Goal: Contribute content

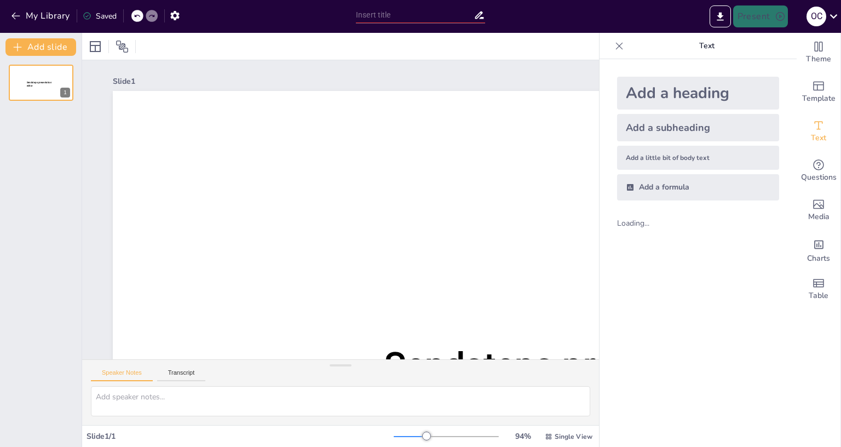
scroll to position [29, 0]
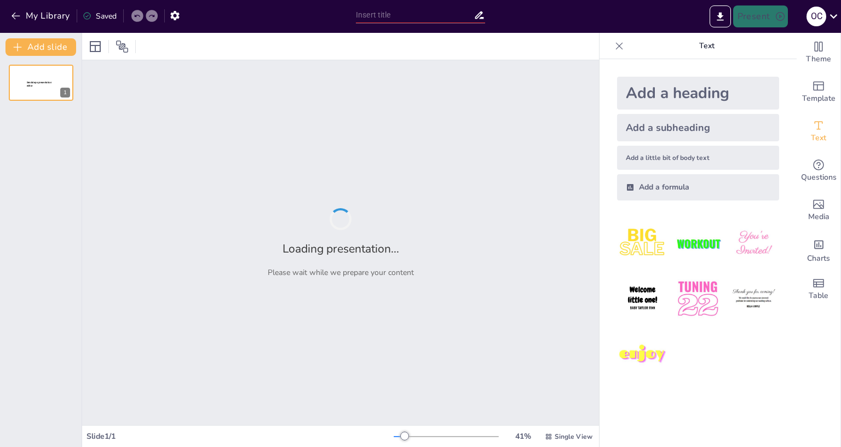
type input "Перспективи кар'єри: Ключові професії 2030 року"
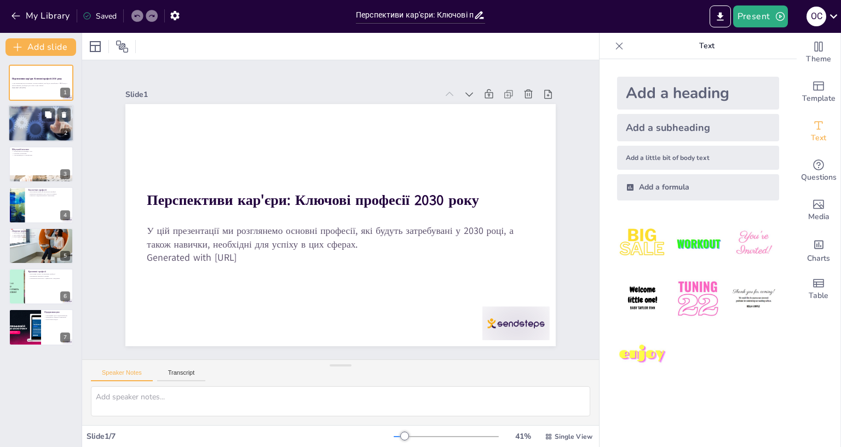
click at [28, 128] on div at bounding box center [41, 123] width 66 height 47
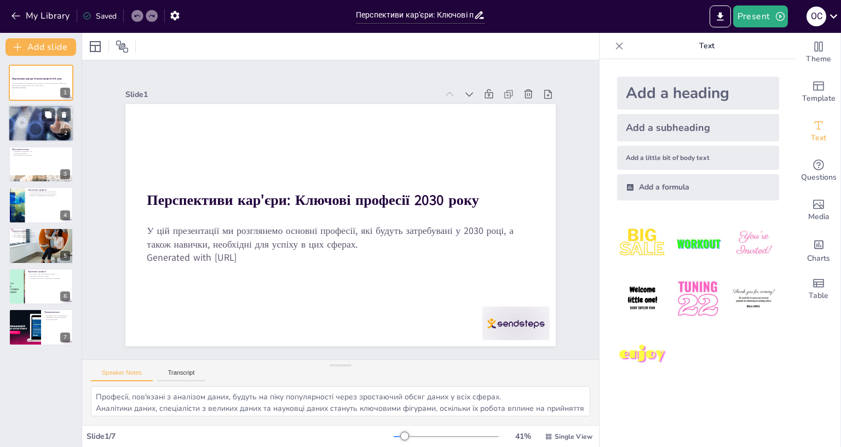
scroll to position [0, 0]
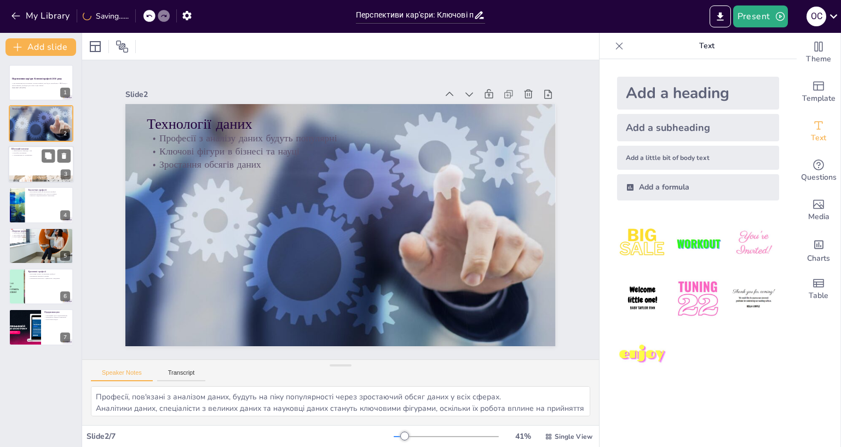
click at [26, 173] on div at bounding box center [41, 164] width 66 height 37
type textarea "Фахівці з штучного інтелекту будуть затребувані в різних сферах, оскільки техно…"
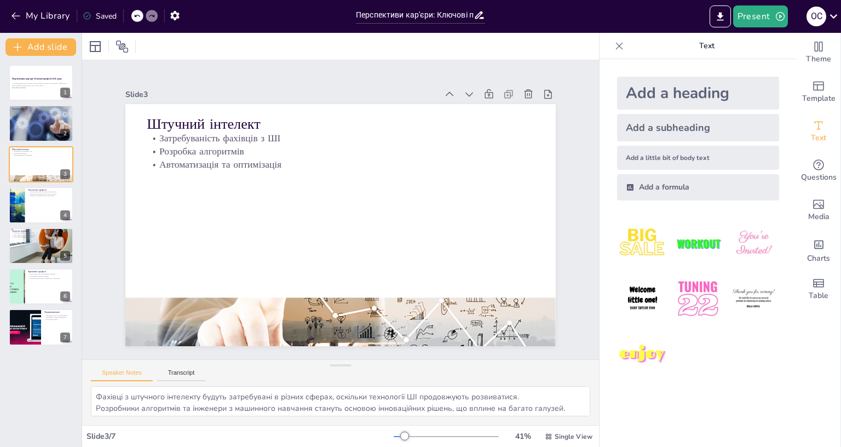
scroll to position [29, 0]
click at [175, 13] on icon "button" at bounding box center [174, 15] width 9 height 9
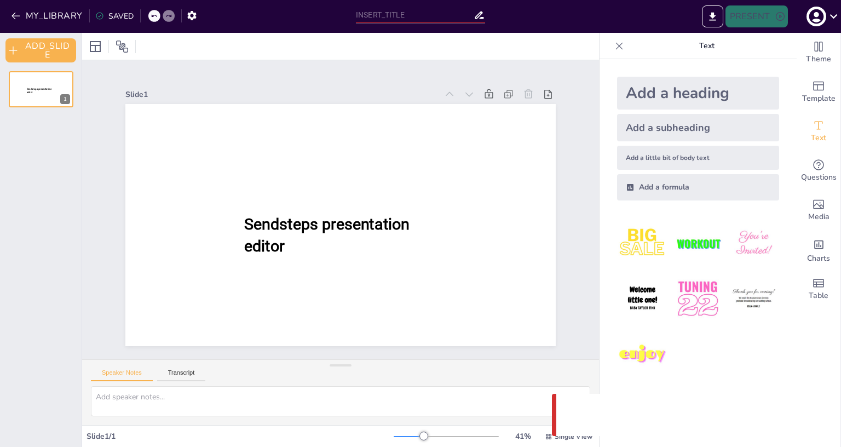
type input "Перспективи кар'єри: Ключові професії 2030 року"
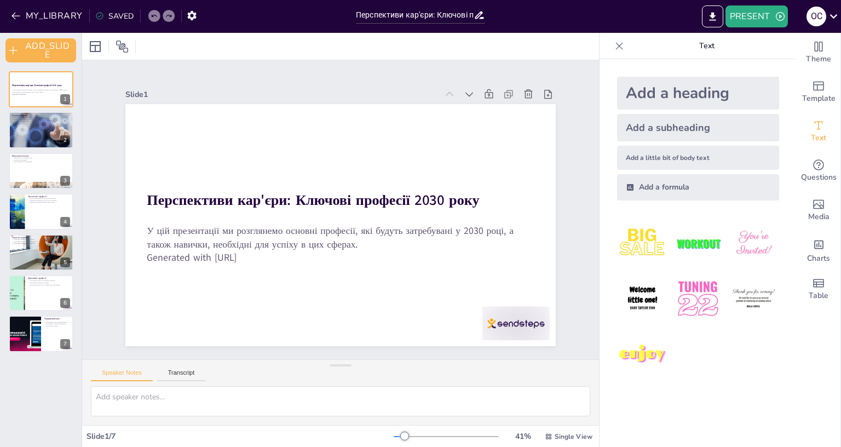
click at [99, 16] on icon at bounding box center [99, 16] width 7 height 7
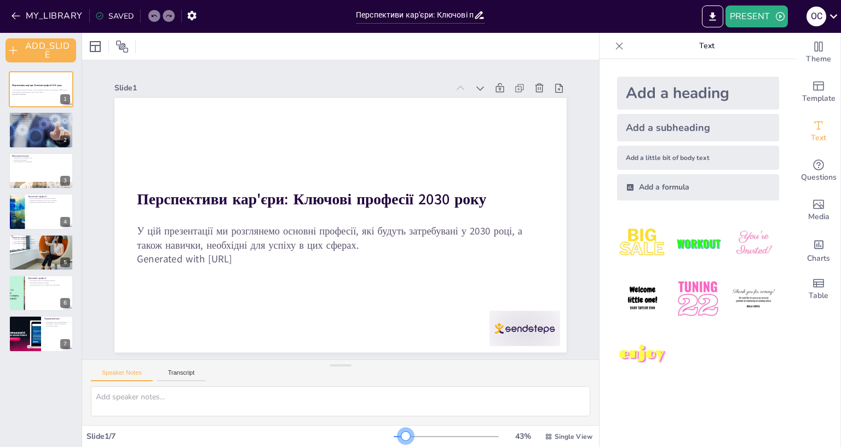
click at [401, 399] on div at bounding box center [405, 435] width 9 height 9
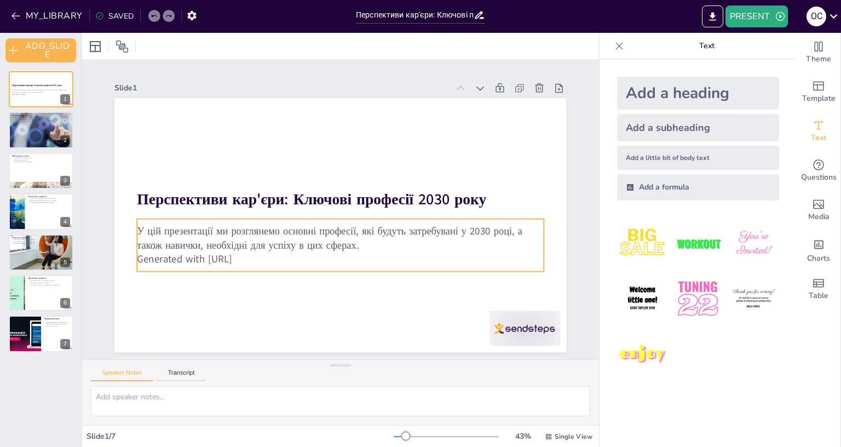
scroll to position [42, 0]
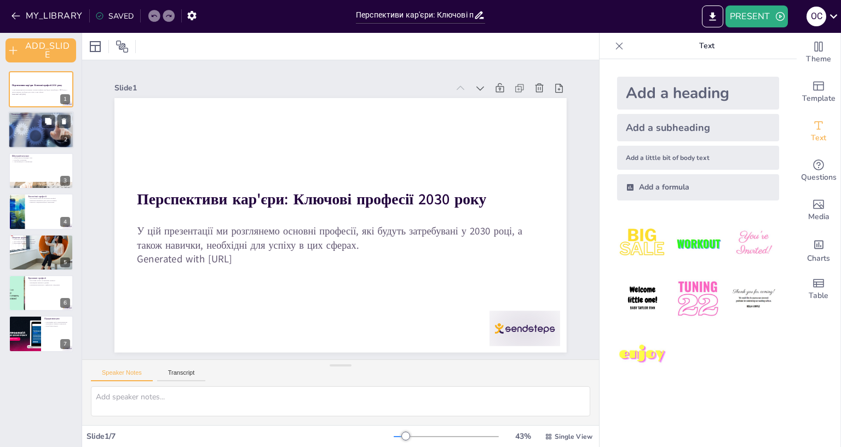
click at [21, 131] on div at bounding box center [41, 130] width 66 height 47
type textarea "Професії, пов'язані з аналізом даних, будуть на піку популярності через зростаю…"
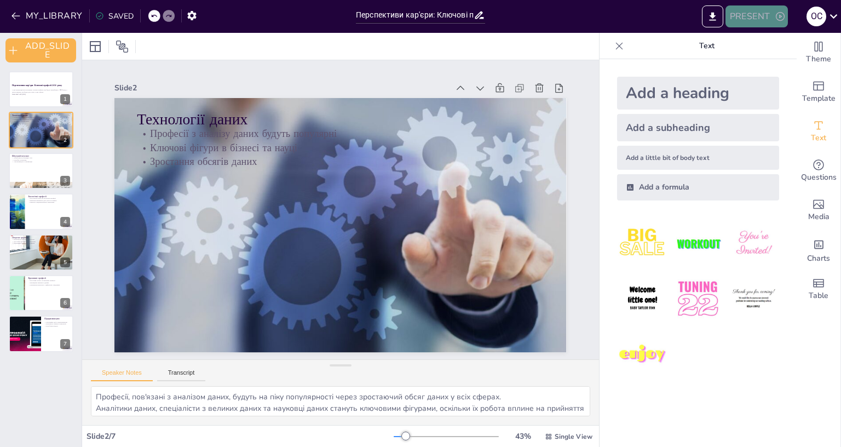
click at [757, 16] on button "PRESENT" at bounding box center [756, 16] width 62 height 22
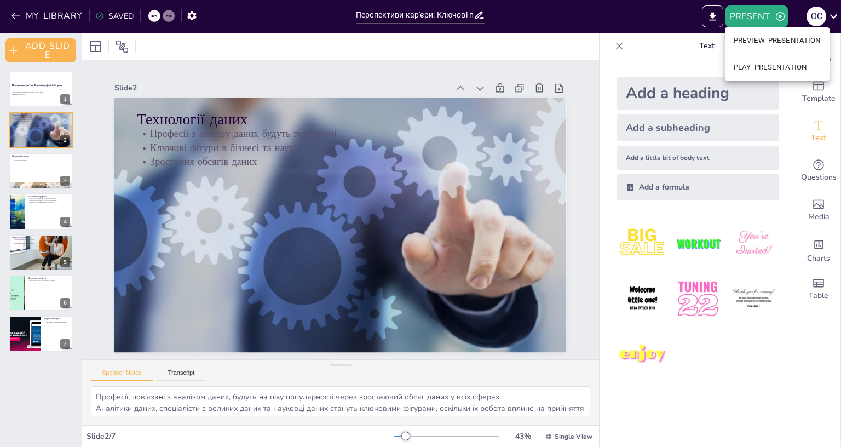
click at [706, 11] on div at bounding box center [420, 223] width 841 height 447
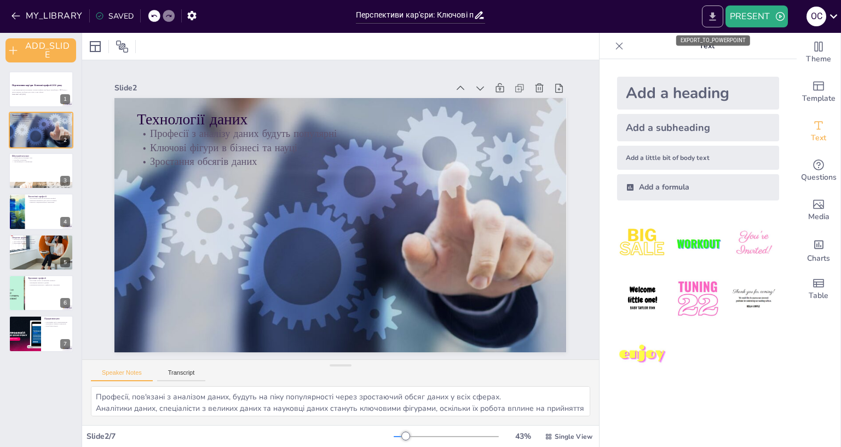
click at [711, 11] on icon "EXPORT_TO_POWERPOINT" at bounding box center [711, 16] width 11 height 11
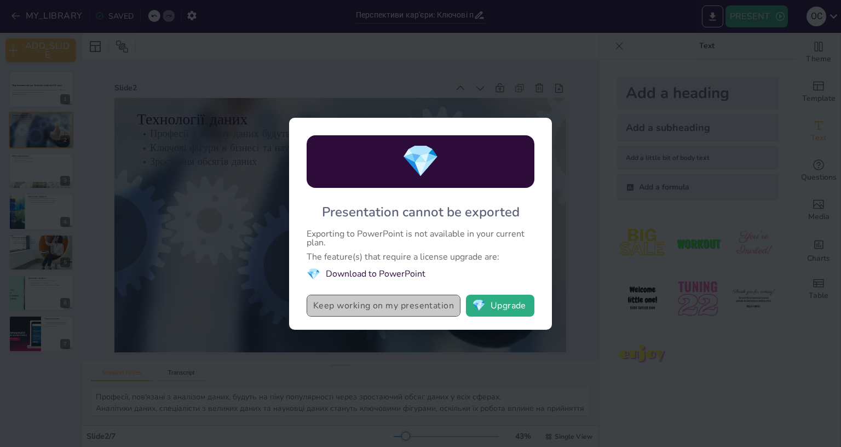
click at [399, 294] on button "Keep working on my presentation" at bounding box center [383, 305] width 154 height 22
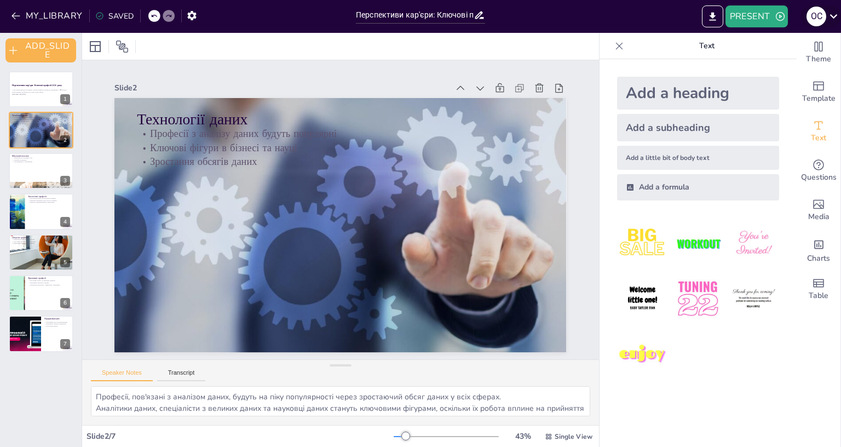
click at [832, 11] on icon at bounding box center [833, 16] width 15 height 15
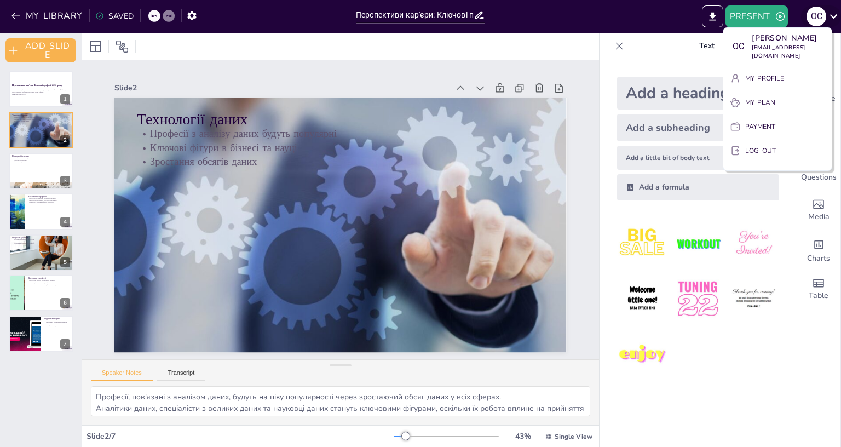
click at [832, 11] on div at bounding box center [420, 223] width 841 height 447
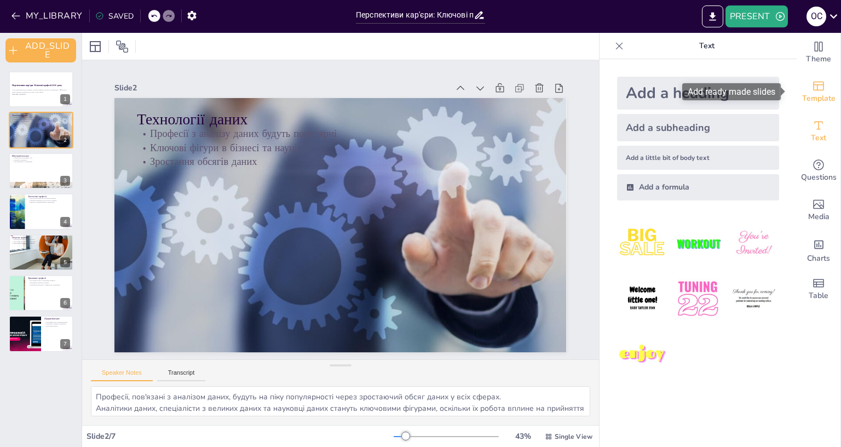
click at [812, 83] on icon "Add ready made slides" at bounding box center [818, 85] width 13 height 13
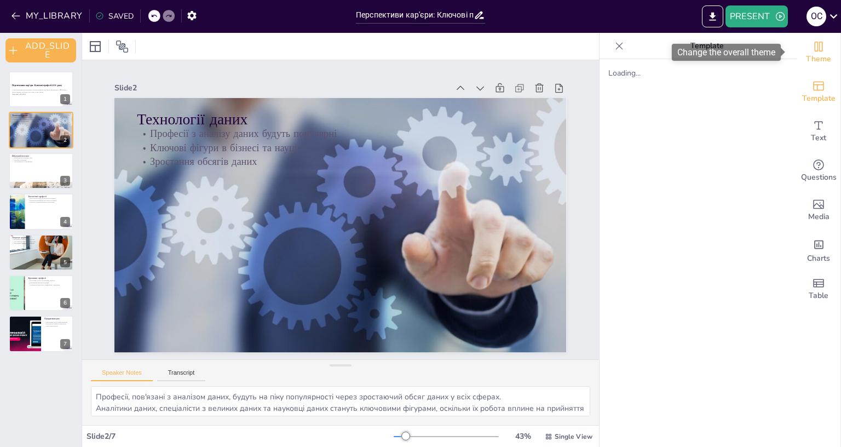
click at [811, 60] on span "Theme" at bounding box center [818, 59] width 25 height 12
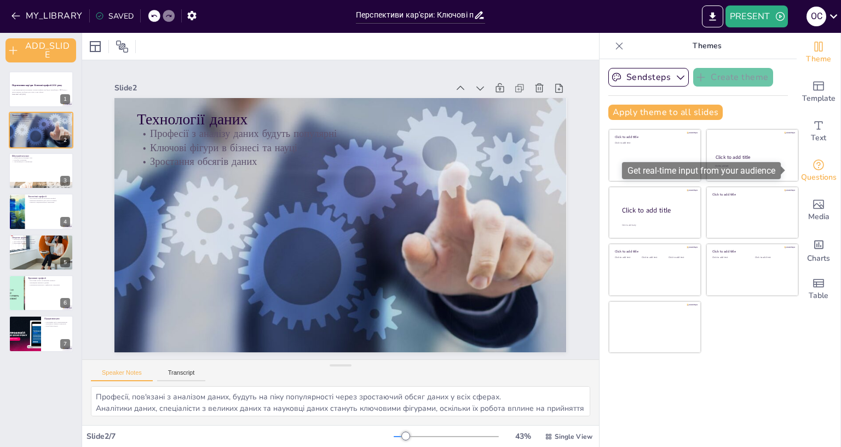
click at [801, 168] on div "Questions" at bounding box center [818, 170] width 44 height 39
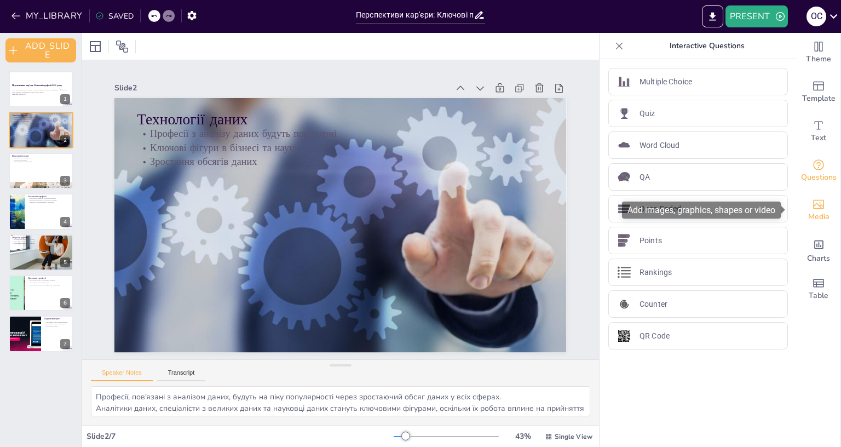
click at [810, 217] on span "Media" at bounding box center [818, 217] width 21 height 12
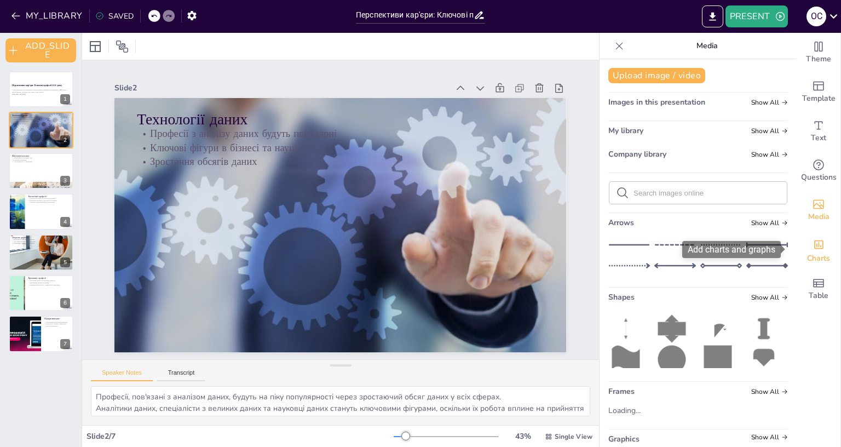
click at [813, 238] on div "Add charts and graphs" at bounding box center [818, 244] width 11 height 18
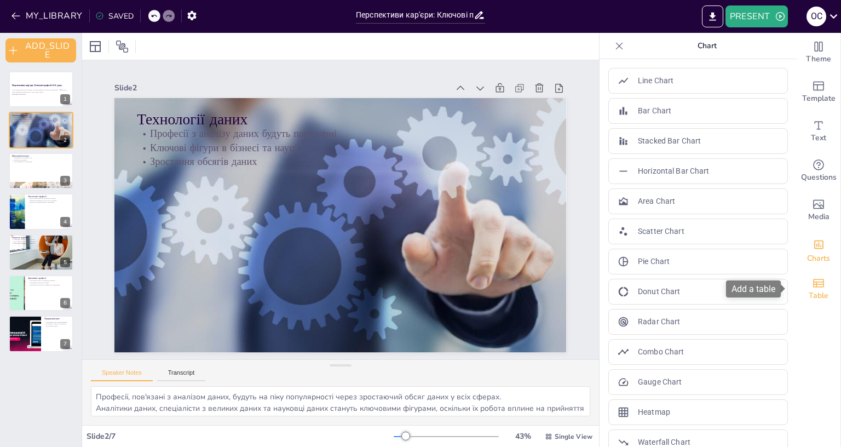
click at [806, 274] on div "Table" at bounding box center [818, 288] width 44 height 39
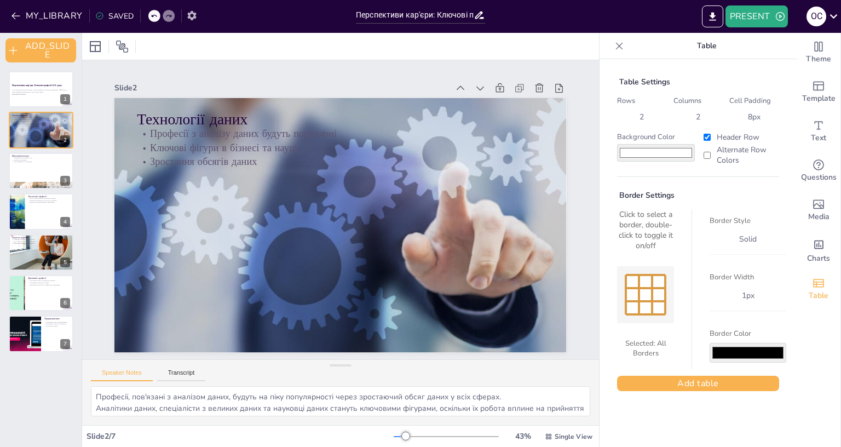
click at [193, 15] on icon "button" at bounding box center [191, 15] width 9 height 9
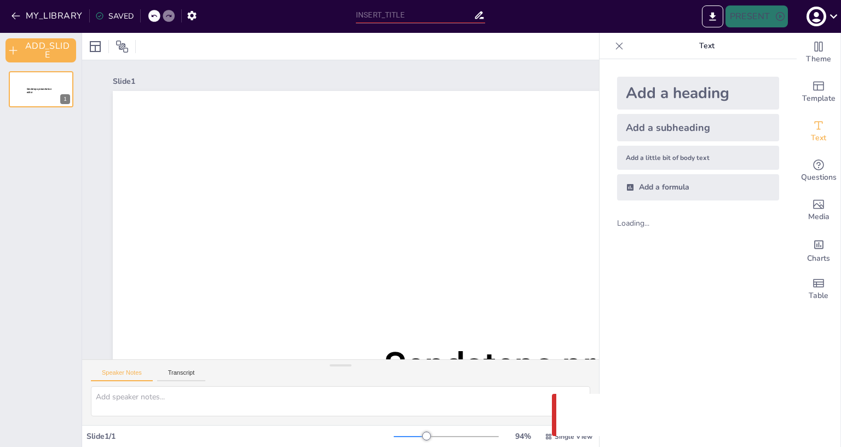
type input "Перспективи кар'єри: Ключові професії 2030 року"
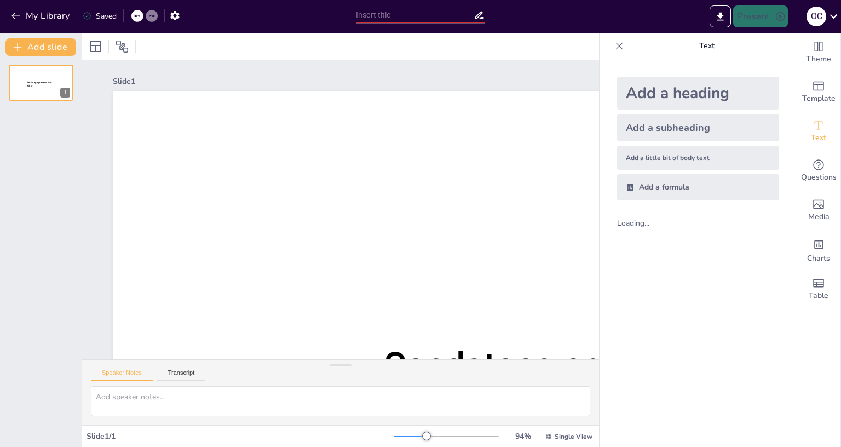
scroll to position [29, 0]
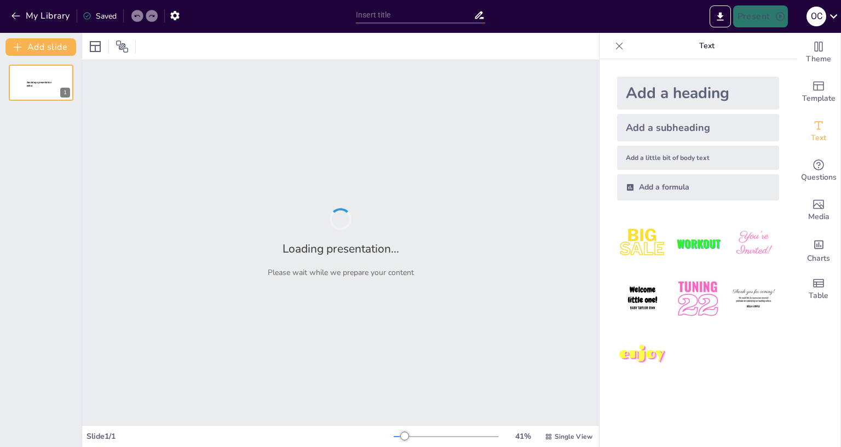
type input "Перспективи кар'єри: Ключові професії 2030 року"
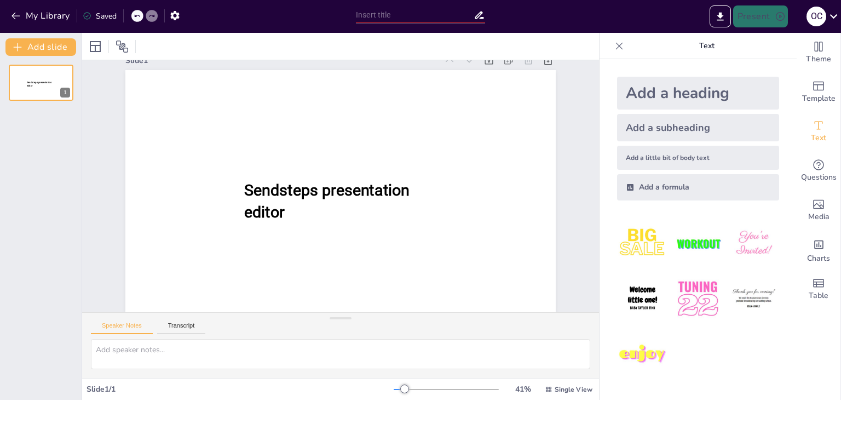
scroll to position [29, 0]
type input "Перспективи кар'єри: Ключові професії 2030 року"
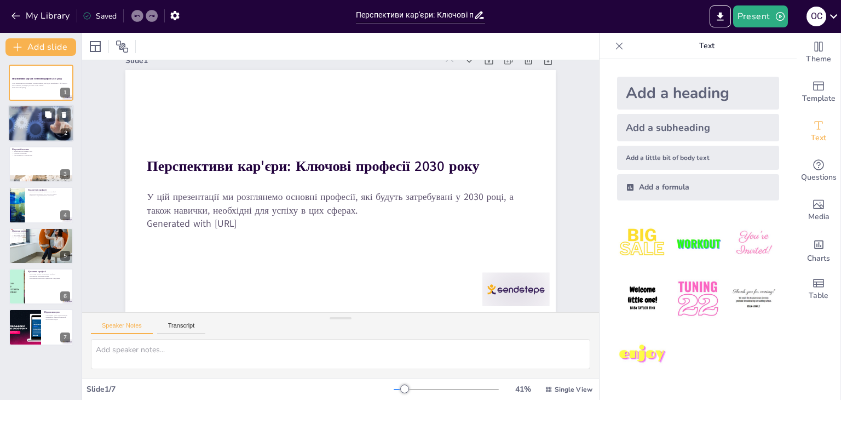
click at [24, 123] on div at bounding box center [41, 123] width 66 height 47
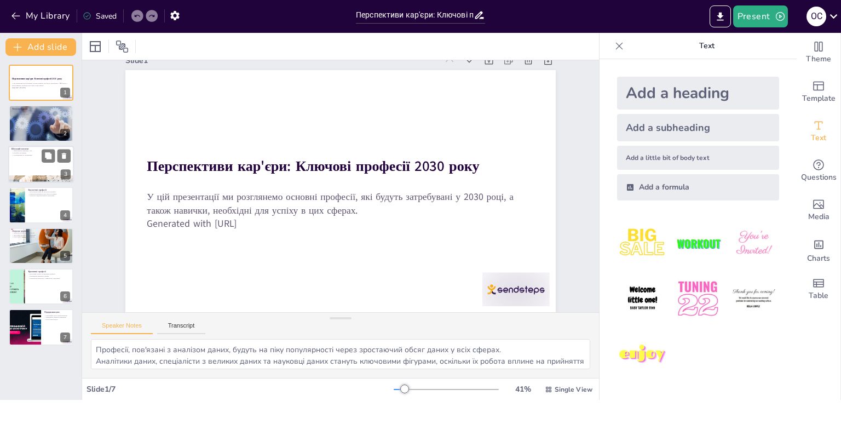
scroll to position [0, 0]
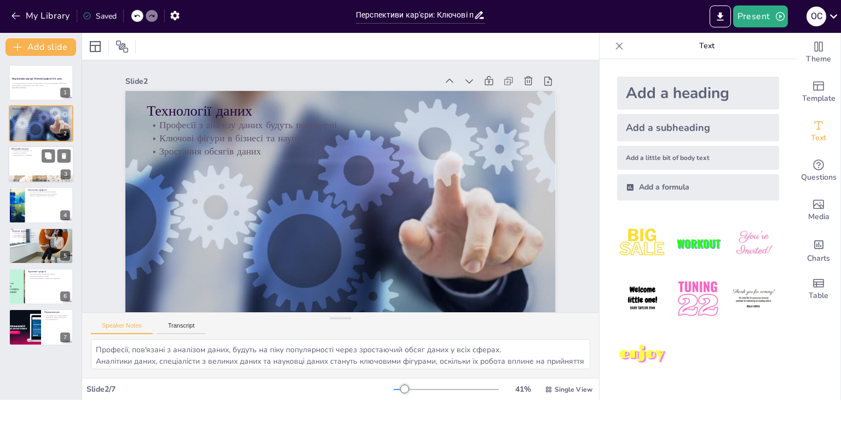
click at [37, 167] on div at bounding box center [41, 164] width 66 height 37
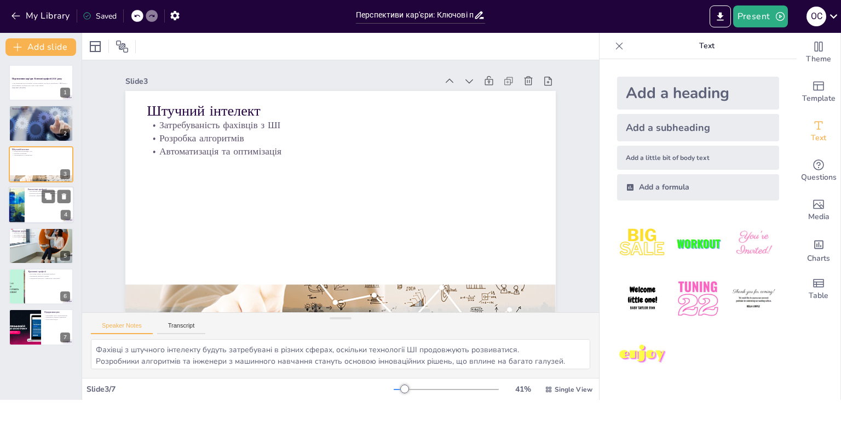
click at [37, 207] on div at bounding box center [41, 204] width 66 height 37
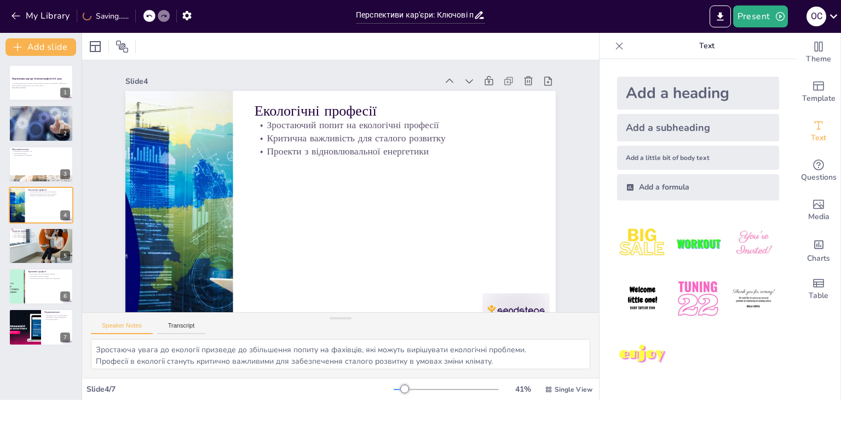
click at [44, 265] on div "Перспективи кар'єри: Ключові професії 2030 року У цій презентації ми розглянемо…" at bounding box center [41, 205] width 82 height 281
click at [31, 273] on p "Зростання попиту на креативні професії" at bounding box center [49, 274] width 43 height 2
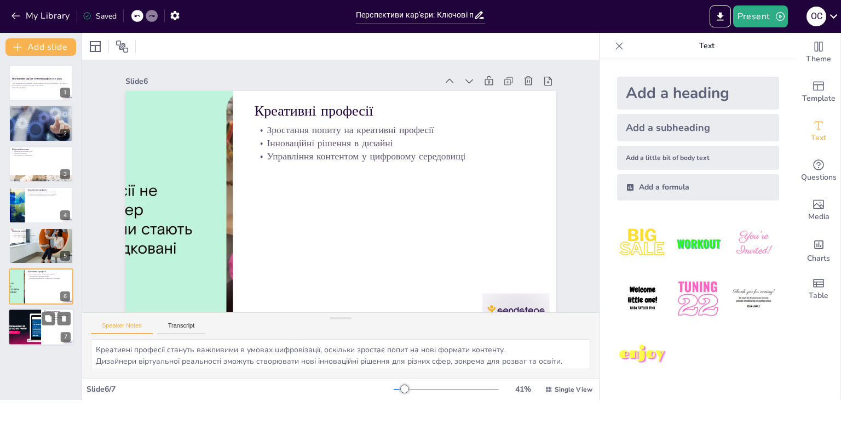
click at [36, 311] on div at bounding box center [24, 327] width 71 height 37
type textarea "Підприємці, які володіють інноваційними ідеями, зможуть формувати нові ринки та…"
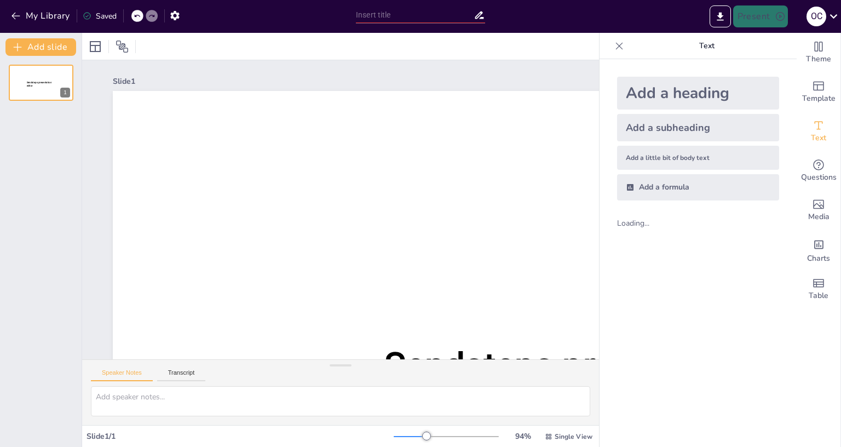
scroll to position [30, 0]
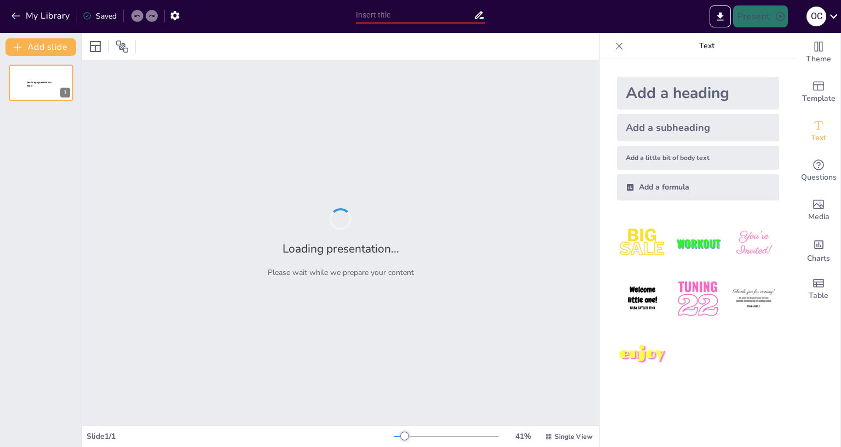
type input "Understanding the Implications of MPRGPGNRP: A Comprehensive Analysis"
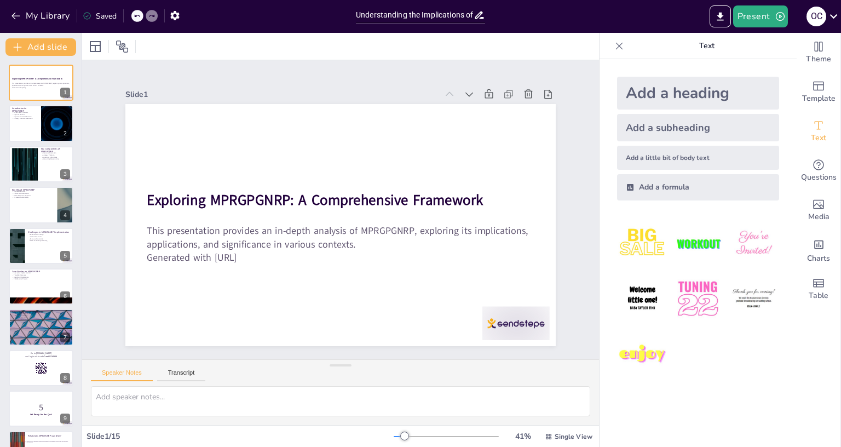
checkbox input "true"
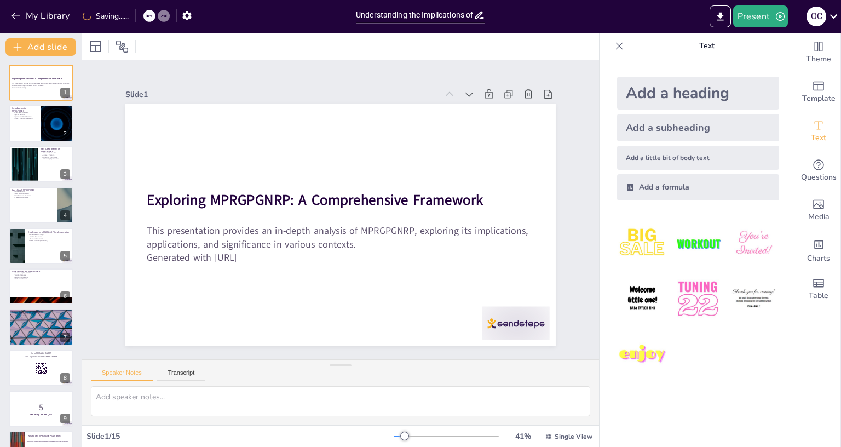
checkbox input "true"
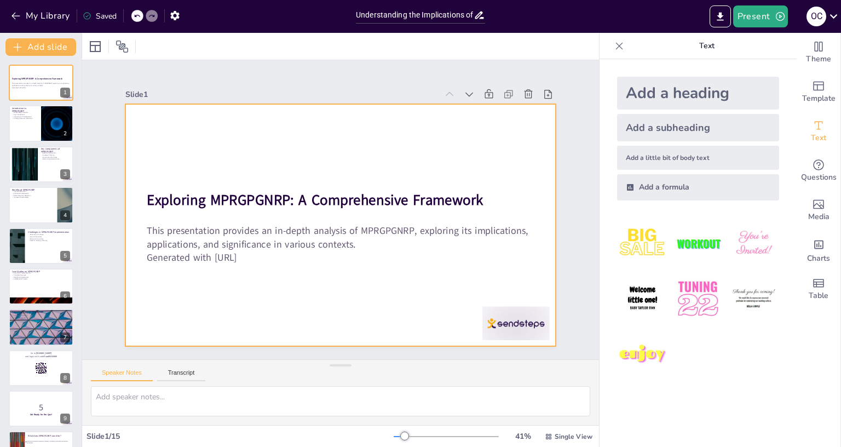
checkbox input "true"
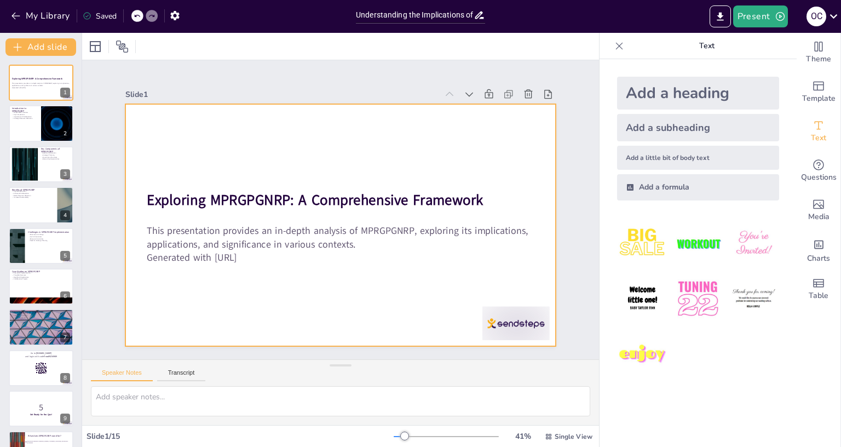
checkbox input "true"
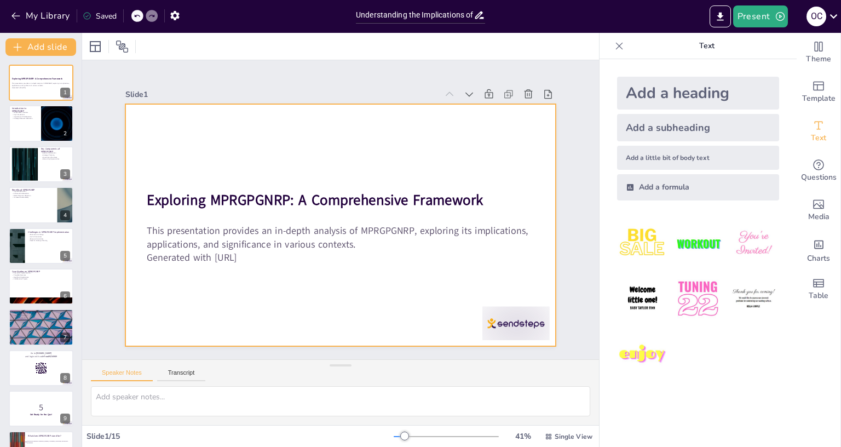
checkbox input "true"
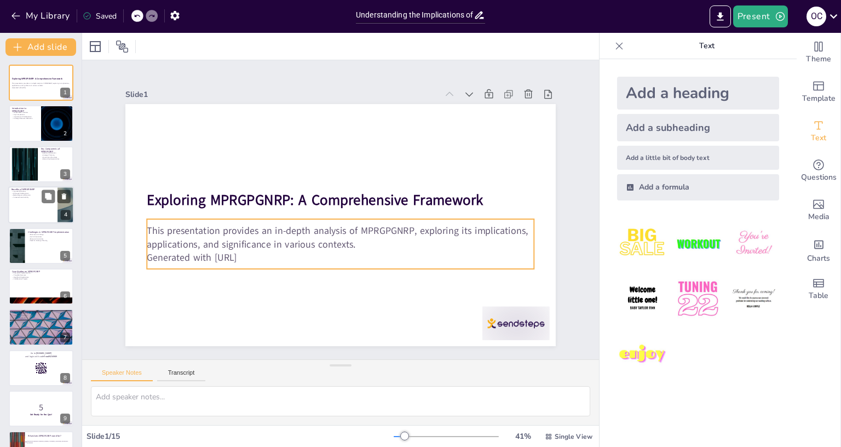
checkbox input "true"
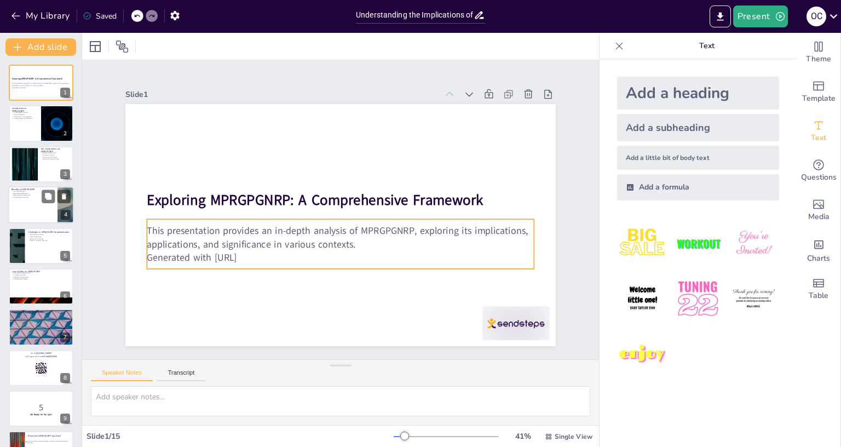
checkbox input "true"
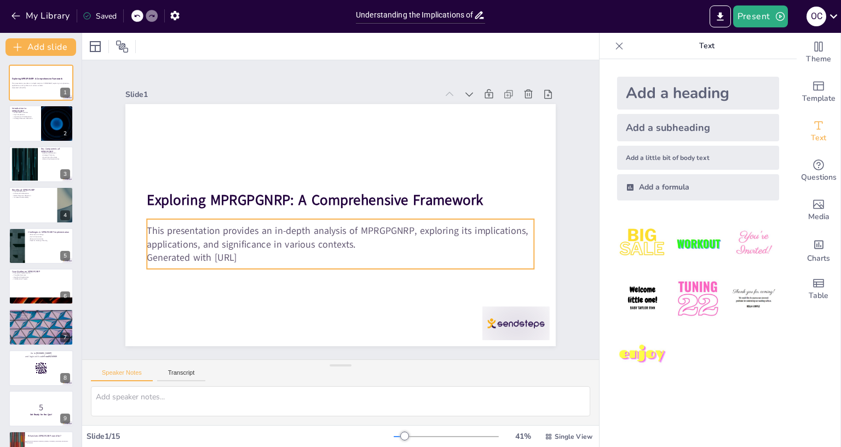
checkbox input "true"
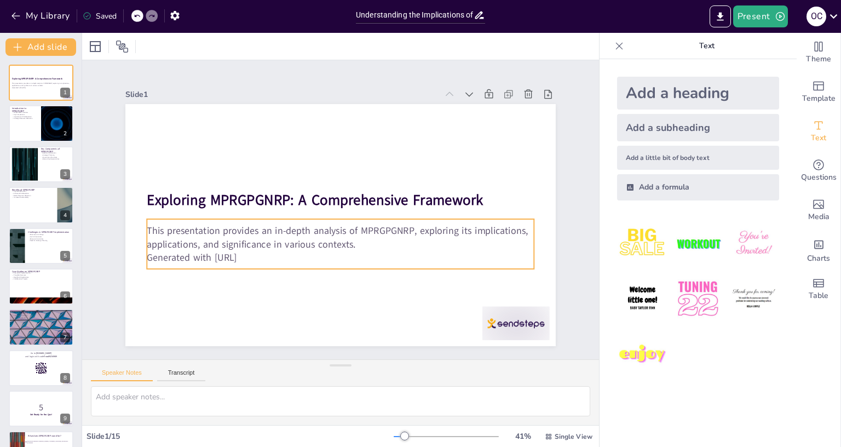
checkbox input "true"
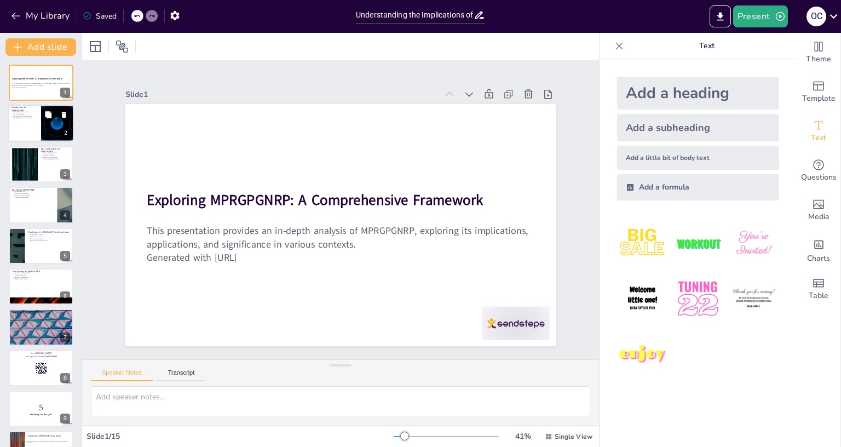
checkbox input "true"
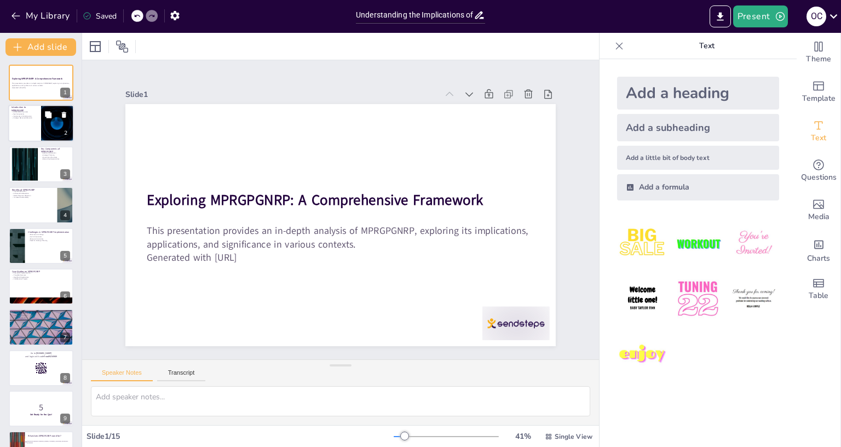
checkbox input "true"
click at [21, 118] on p "Strategic Resource Allocation" at bounding box center [24, 118] width 26 height 2
checkbox input "true"
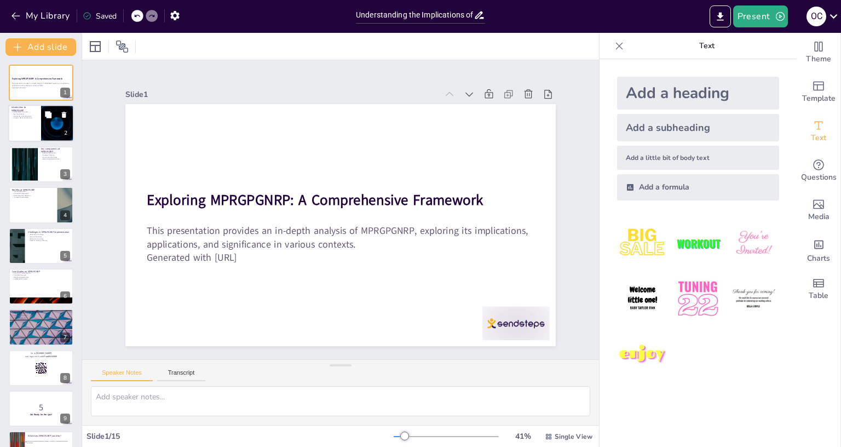
type textarea "MPRGPGNRP stands as a pivotal framework that integrates multiple aspects of res…"
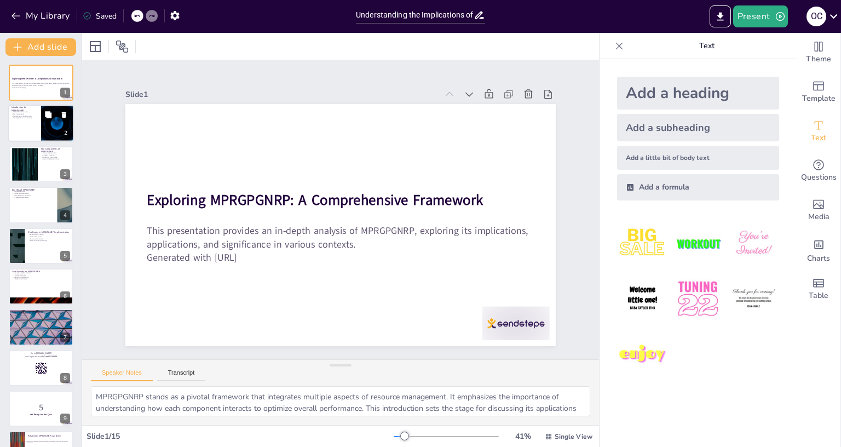
scroll to position [0, 0]
checkbox input "true"
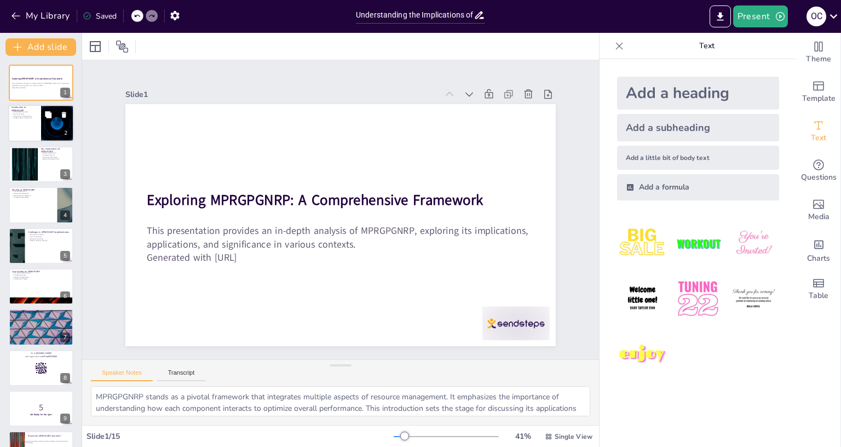
checkbox input "true"
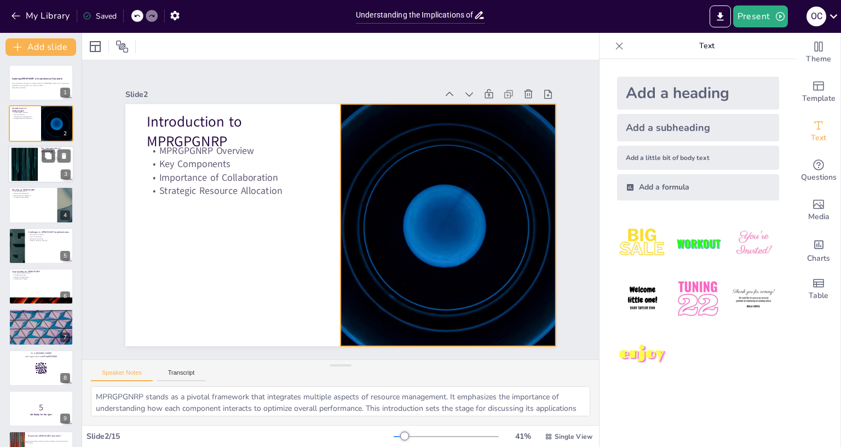
checkbox input "true"
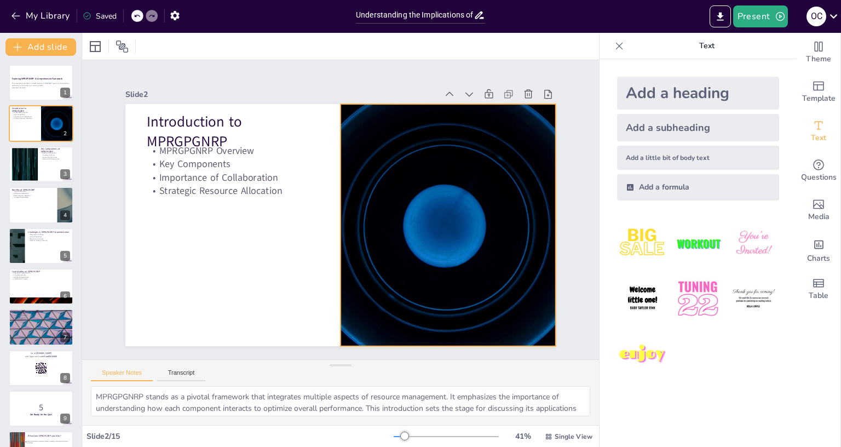
checkbox input "true"
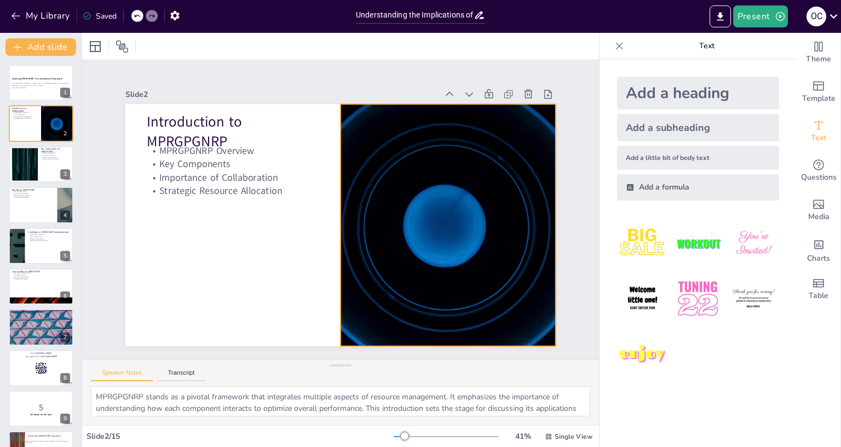
checkbox input "true"
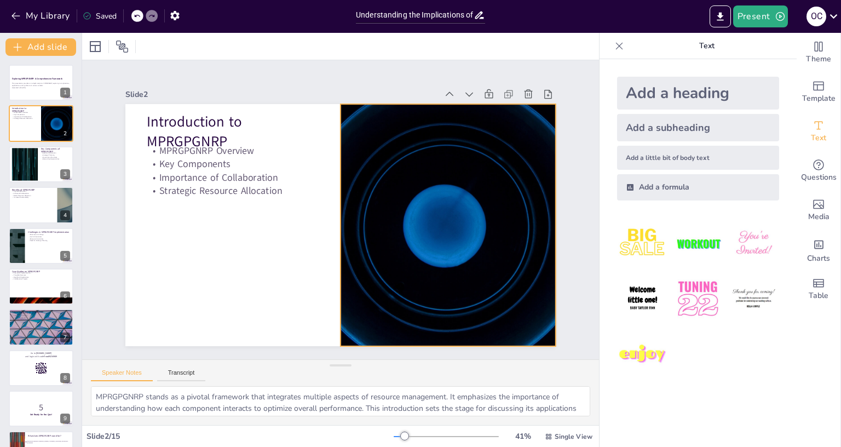
checkbox input "true"
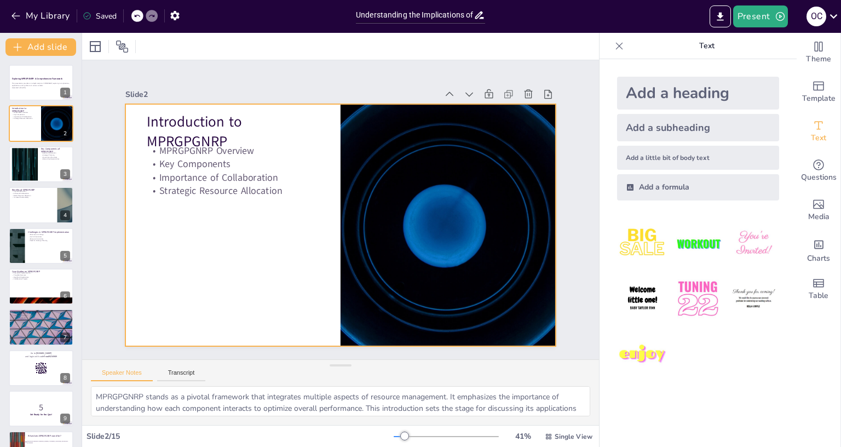
checkbox input "true"
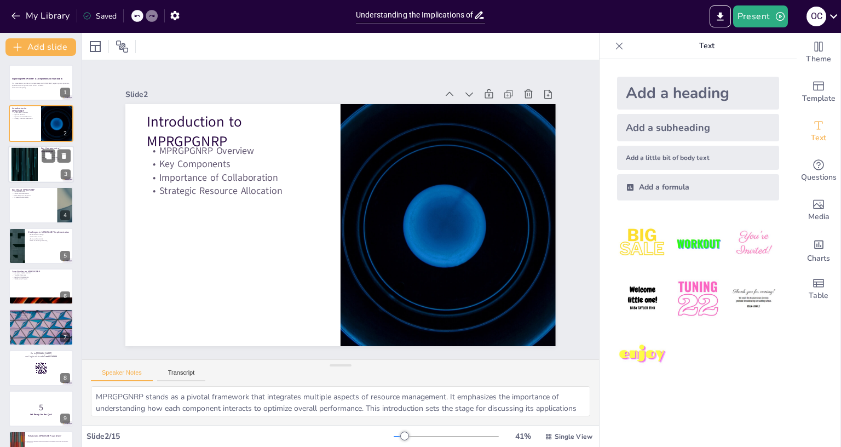
checkbox input "true"
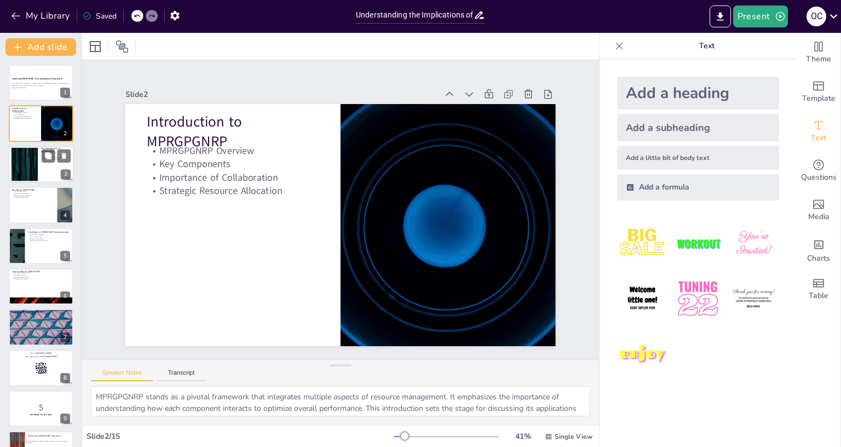
checkbox input "true"
click at [25, 160] on div at bounding box center [24, 163] width 59 height 33
checkbox input "true"
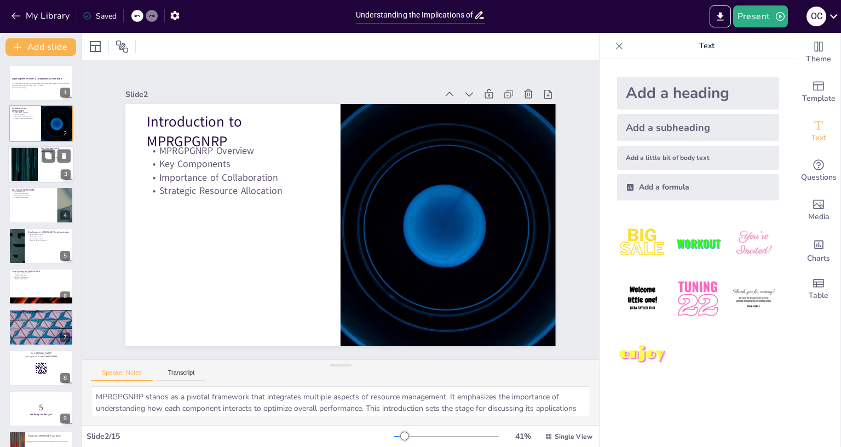
type textarea "Resource generation is the foundation of MPRGPGNRP, as it focuses on creating n…"
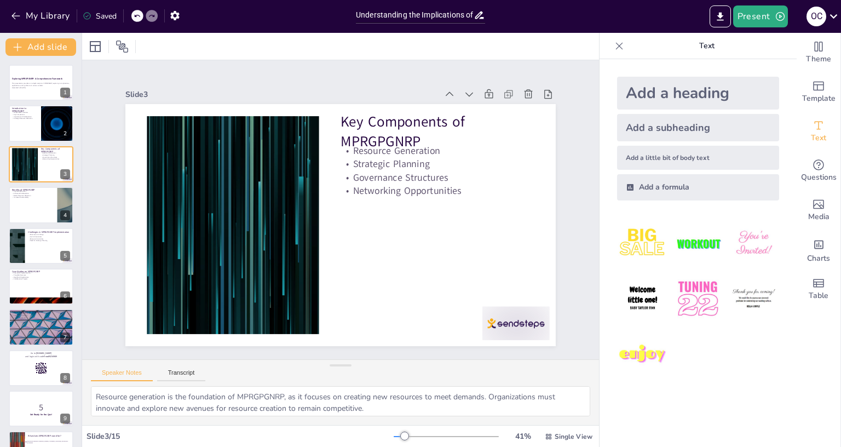
checkbox input "true"
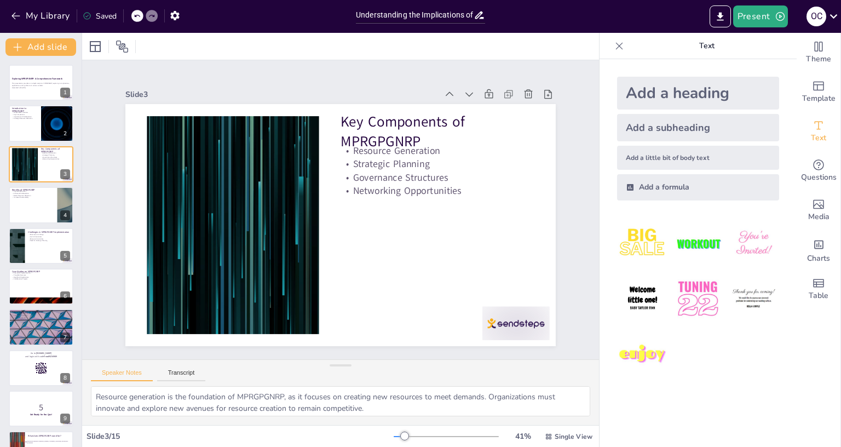
checkbox input "true"
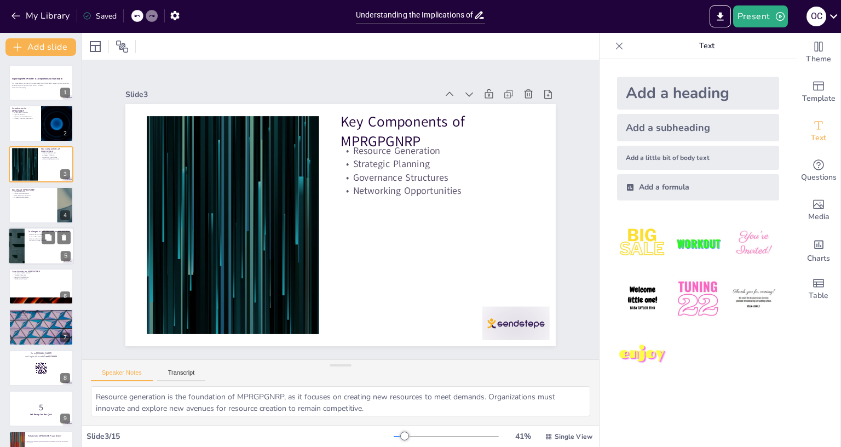
checkbox input "true"
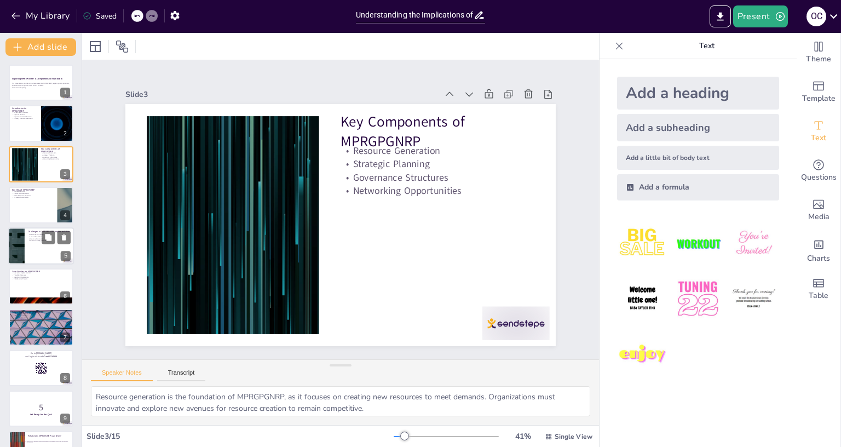
checkbox input "true"
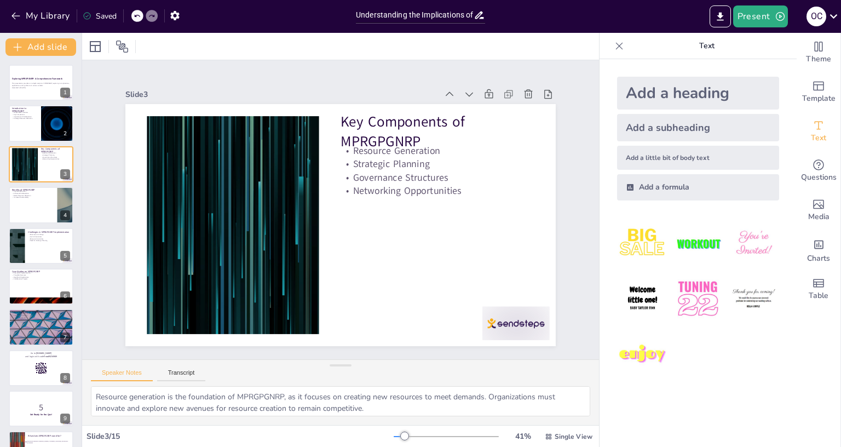
checkbox input "true"
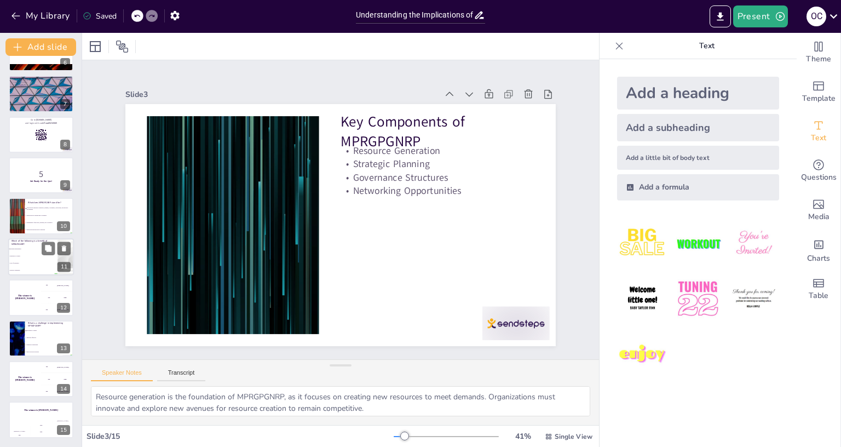
checkbox input "true"
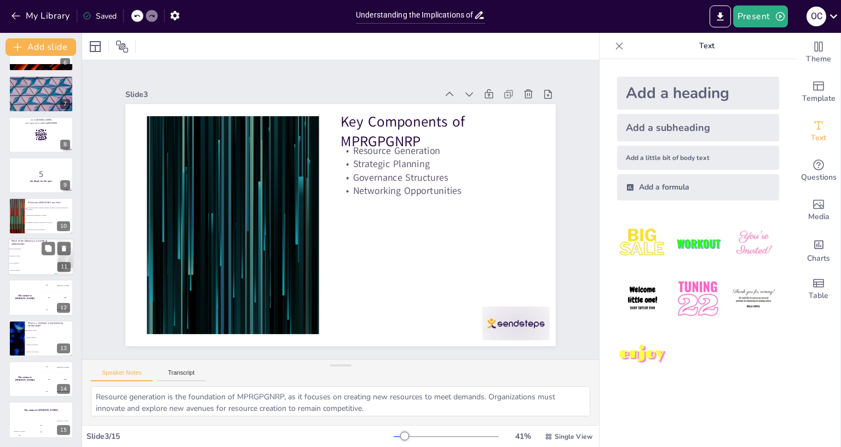
checkbox input "true"
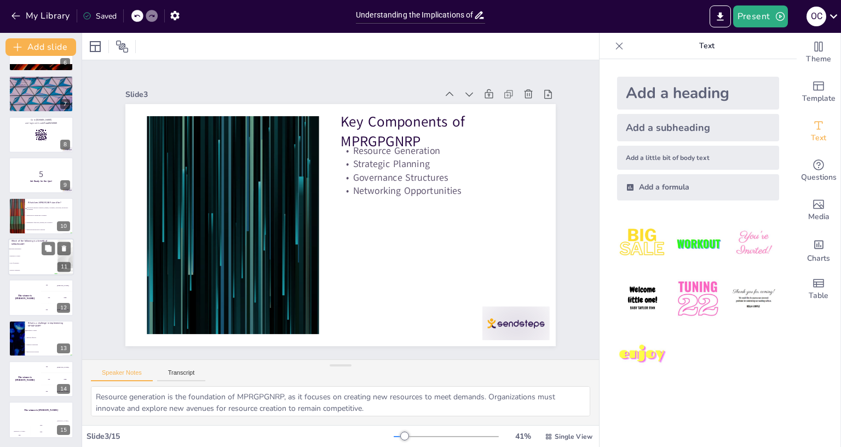
checkbox input "true"
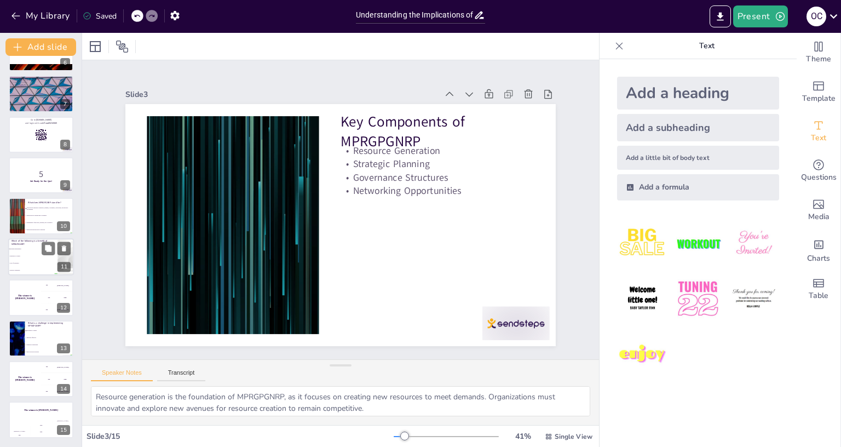
checkbox input "true"
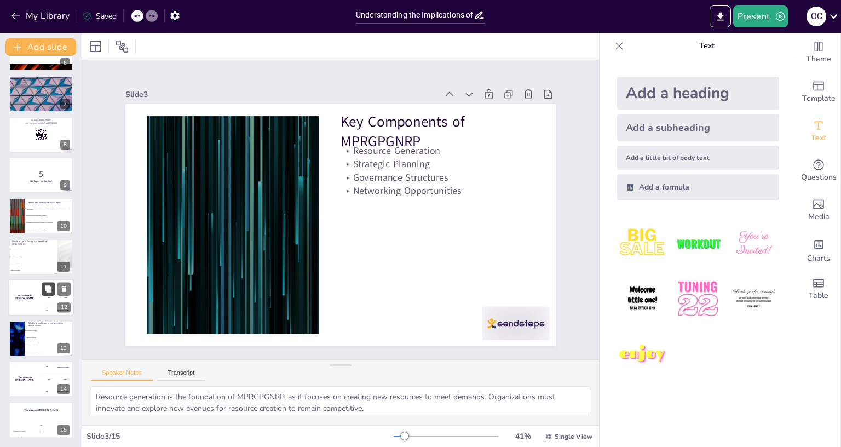
checkbox input "true"
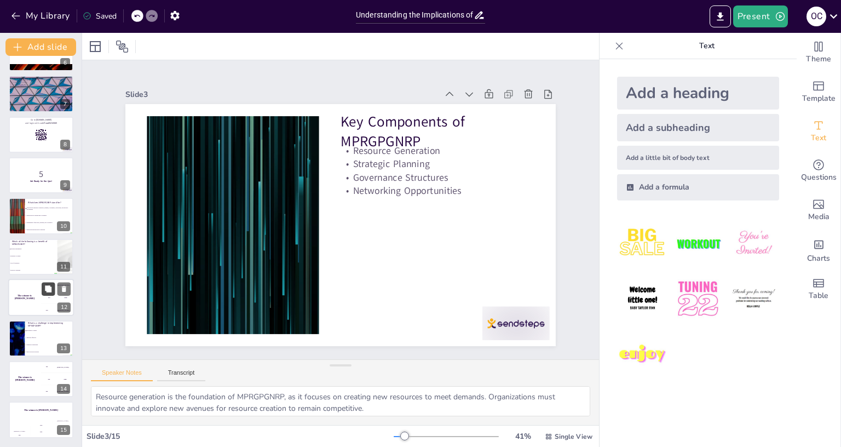
checkbox input "true"
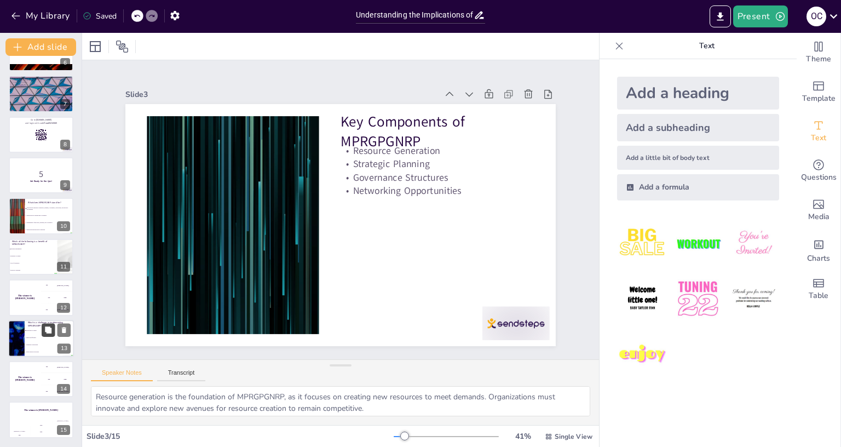
checkbox input "true"
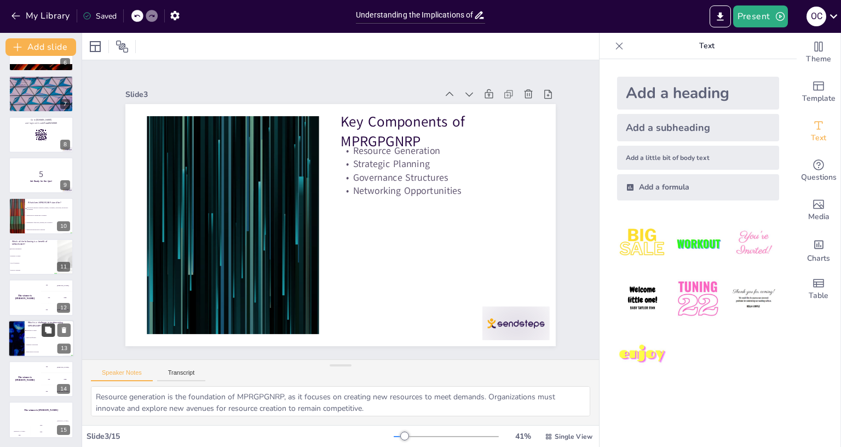
checkbox input "true"
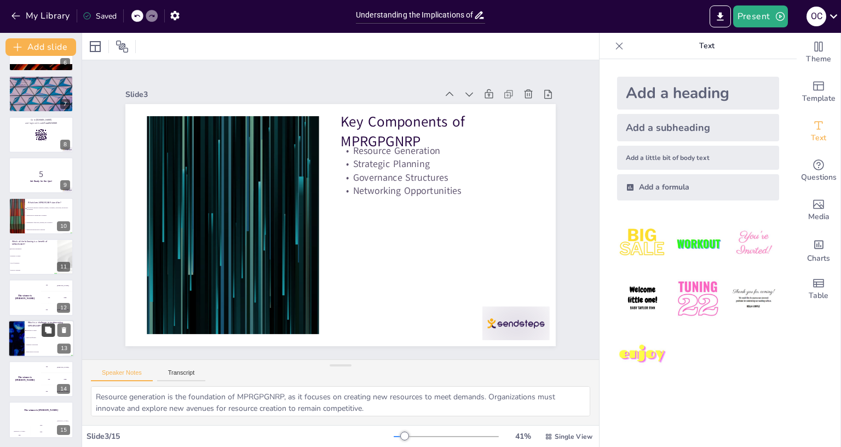
checkbox input "true"
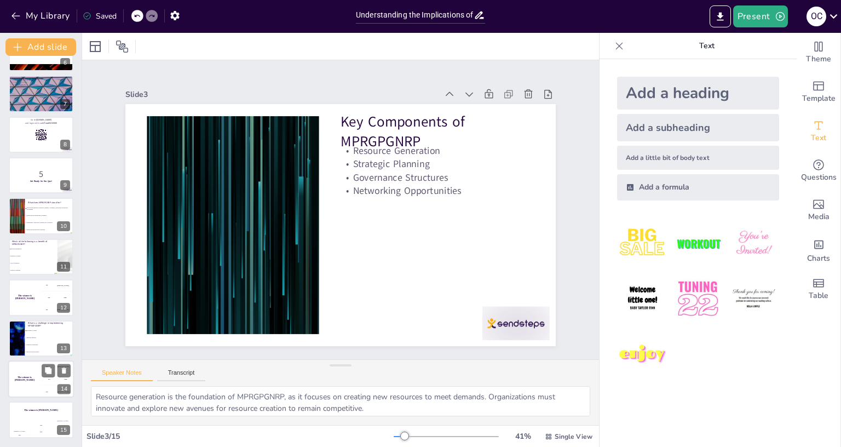
checkbox input "true"
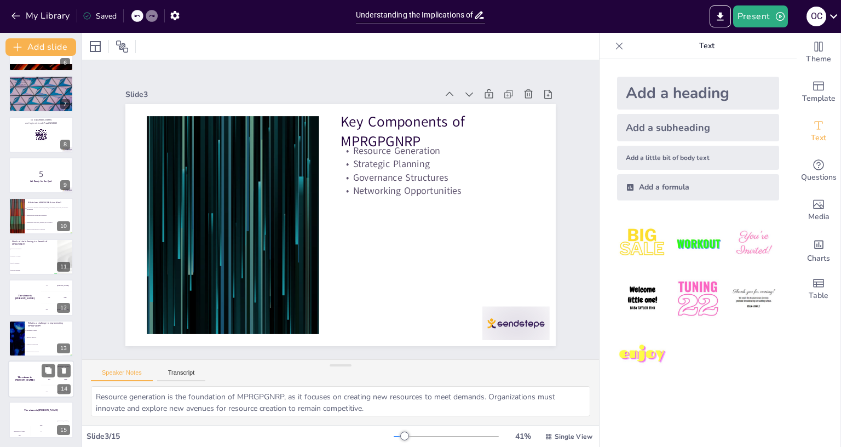
checkbox input "true"
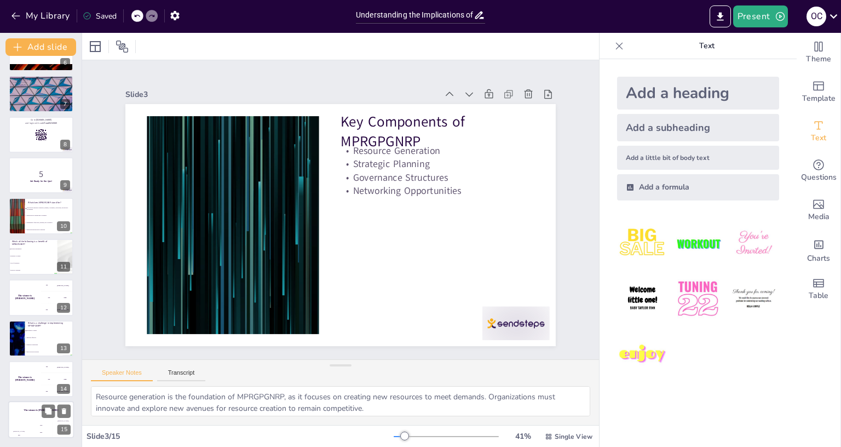
checkbox input "true"
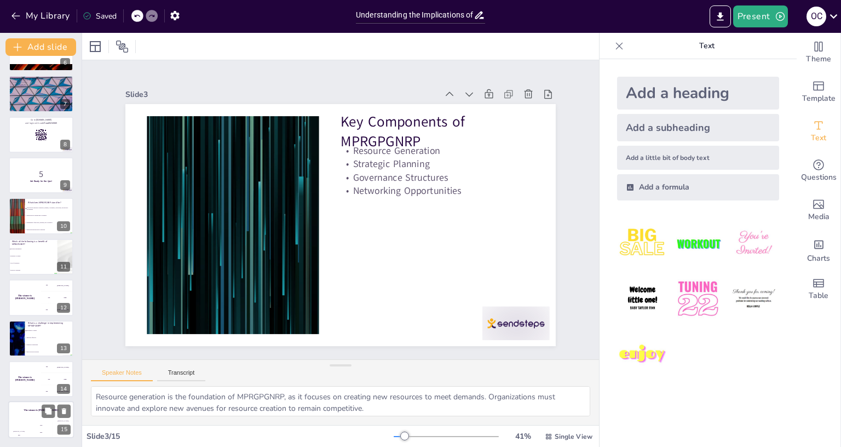
checkbox input "true"
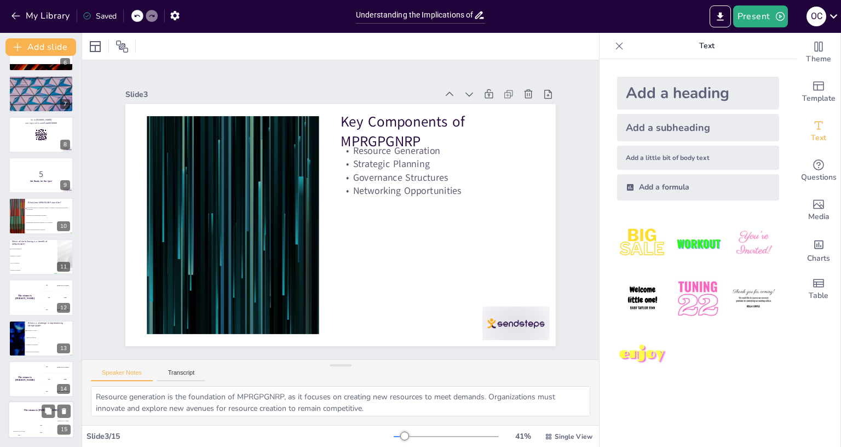
checkbox input "true"
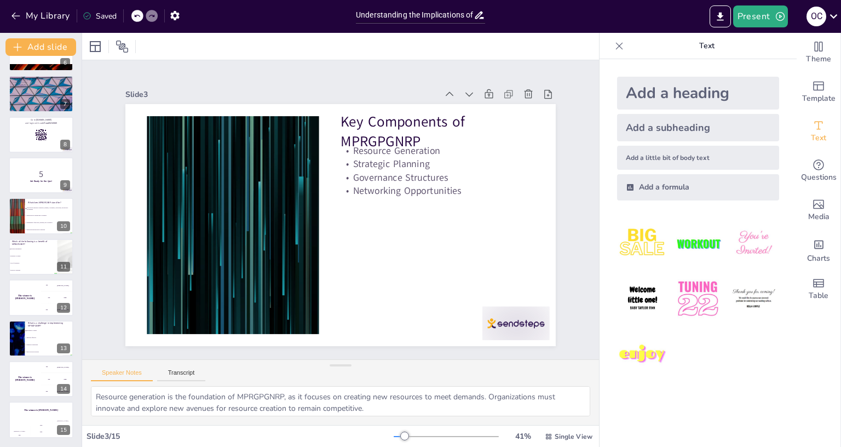
checkbox input "true"
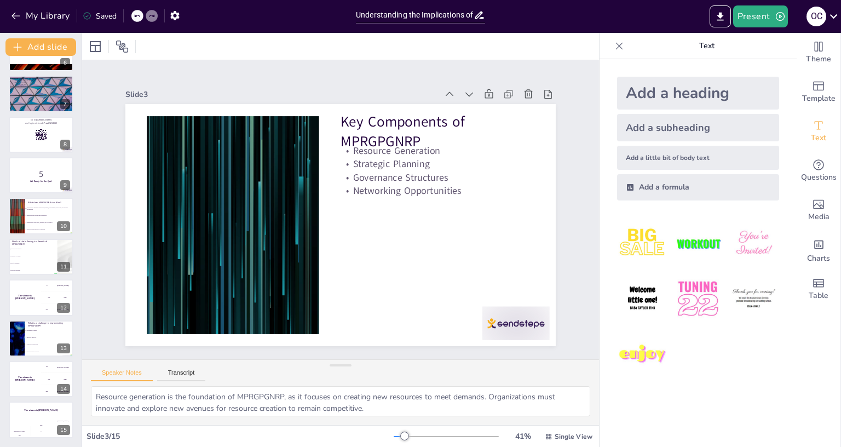
checkbox input "true"
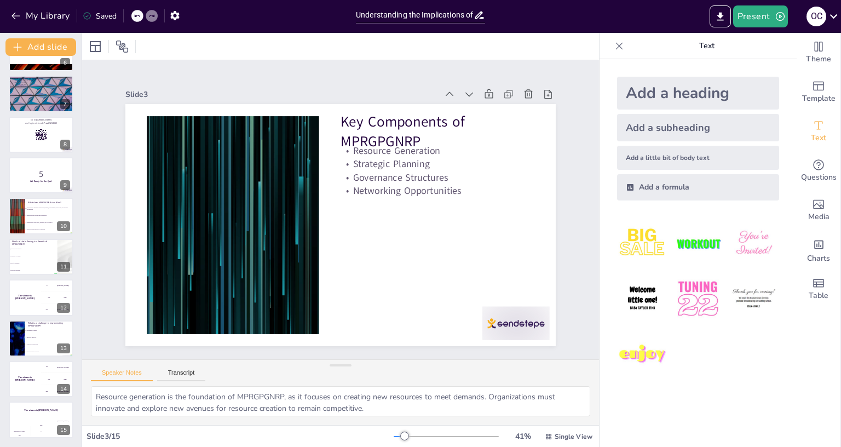
checkbox input "true"
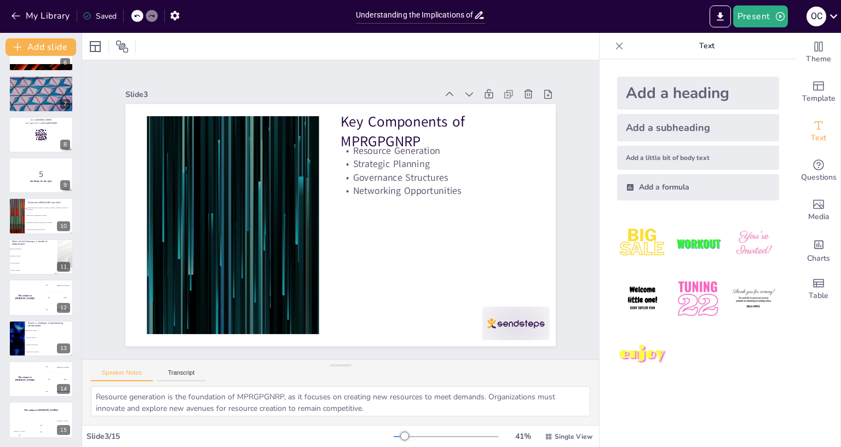
checkbox input "true"
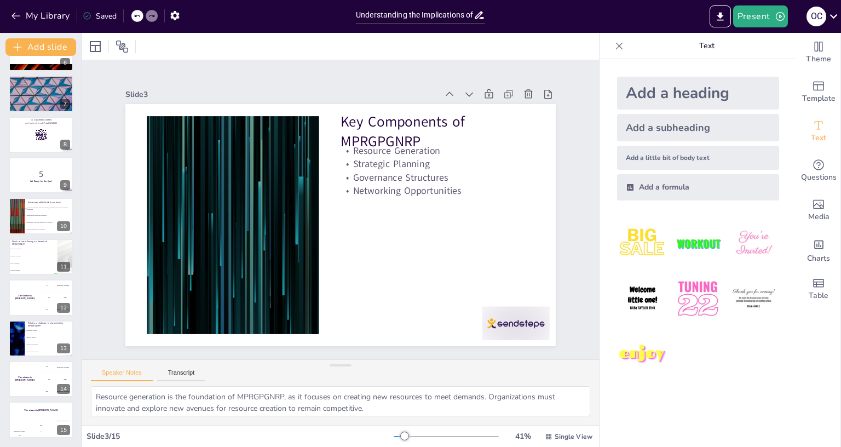
checkbox input "true"
